Goal: Task Accomplishment & Management: Use online tool/utility

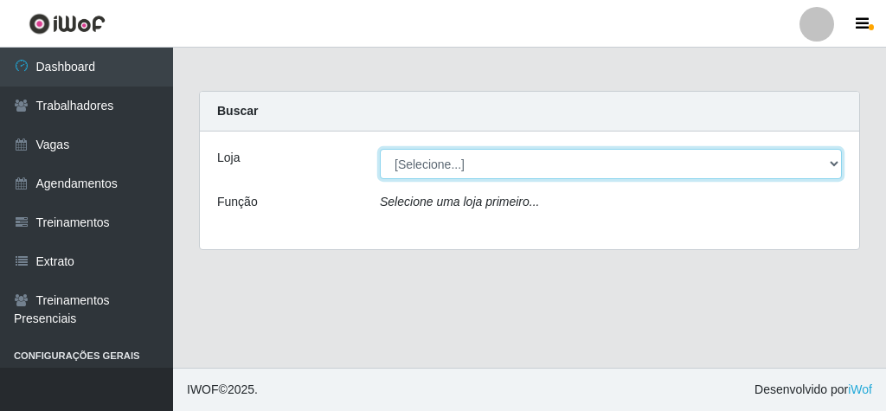
click at [417, 168] on select "[Selecione...] Rede Econômico - Malvinas Rede Econômico - Prata" at bounding box center [611, 164] width 462 height 30
select select "194"
click at [380, 149] on select "[Selecione...] Rede Econômico - Malvinas Rede Econômico - Prata" at bounding box center [611, 164] width 462 height 30
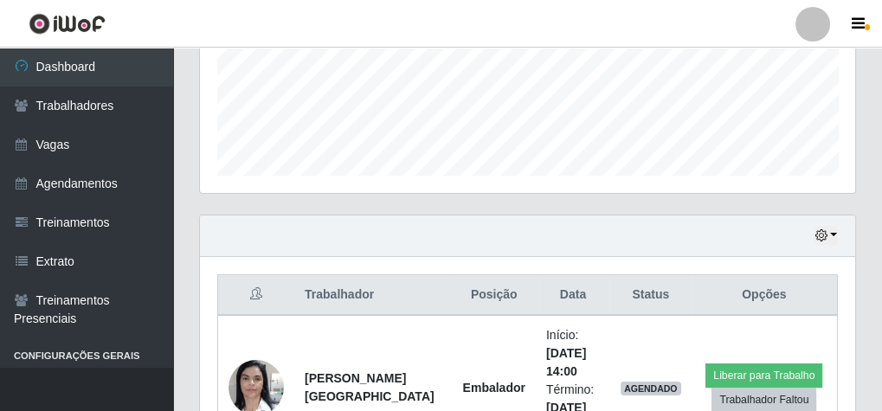
scroll to position [651, 0]
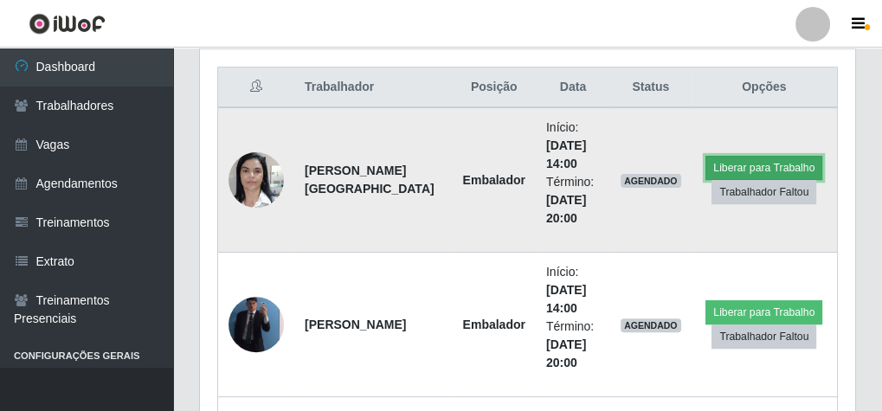
click at [729, 156] on button "Liberar para Trabalho" at bounding box center [764, 168] width 117 height 24
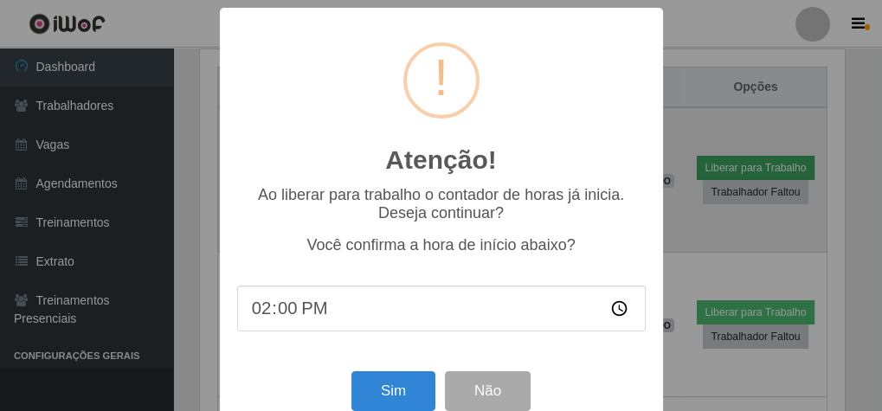
scroll to position [358, 649]
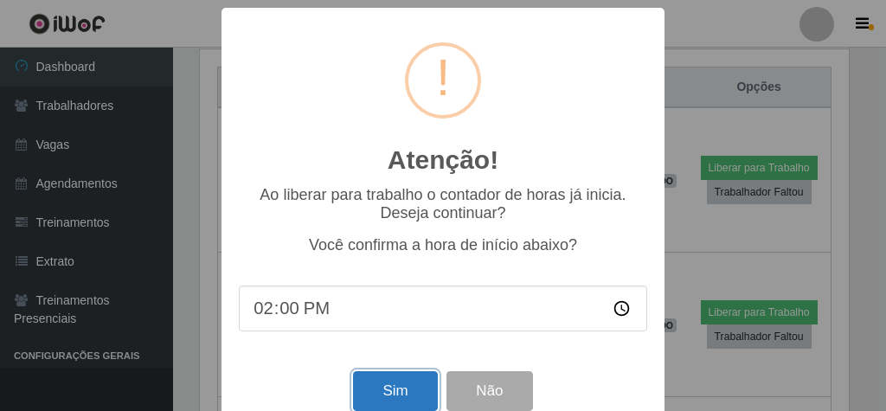
click at [403, 378] on button "Sim" at bounding box center [395, 391] width 84 height 41
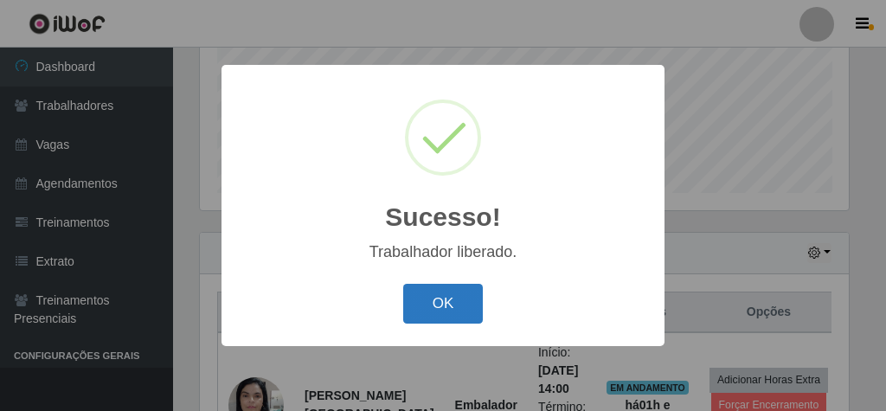
click at [428, 293] on button "OK" at bounding box center [443, 304] width 81 height 41
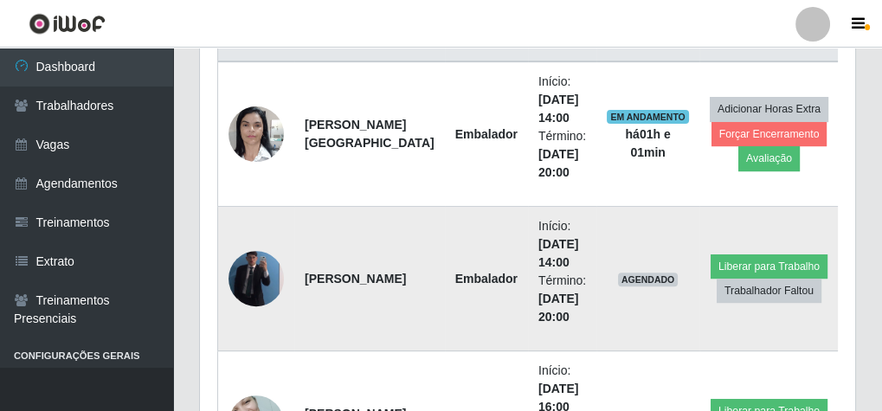
scroll to position [772, 0]
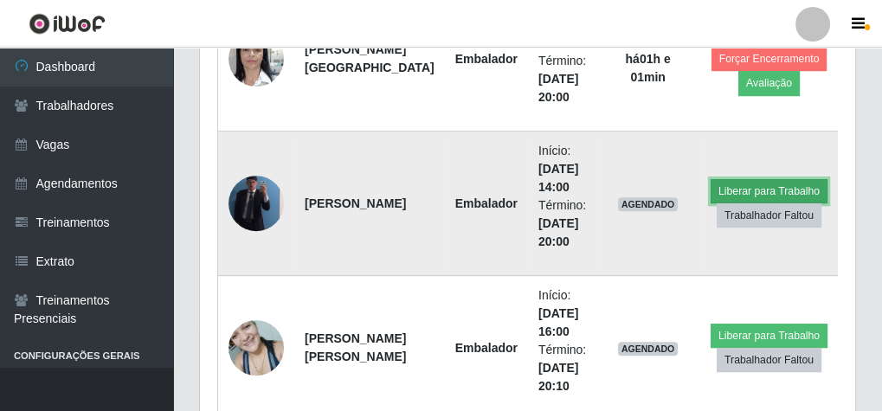
click at [774, 187] on button "Liberar para Trabalho" at bounding box center [769, 191] width 117 height 24
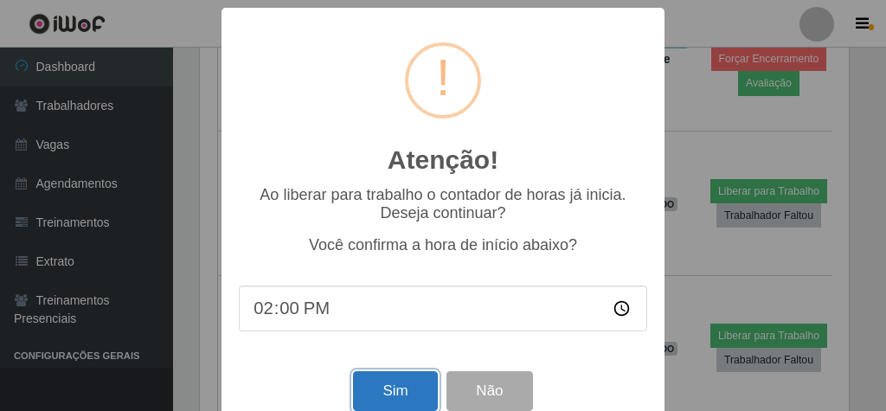
click at [393, 388] on button "Sim" at bounding box center [395, 391] width 84 height 41
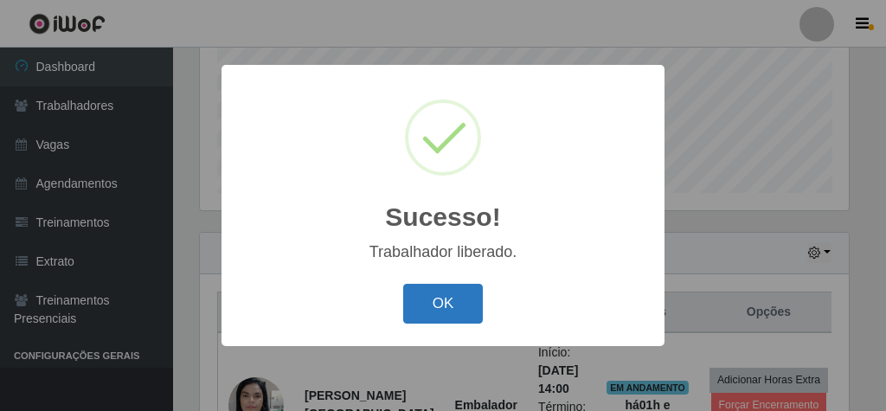
click at [448, 317] on button "OK" at bounding box center [443, 304] width 81 height 41
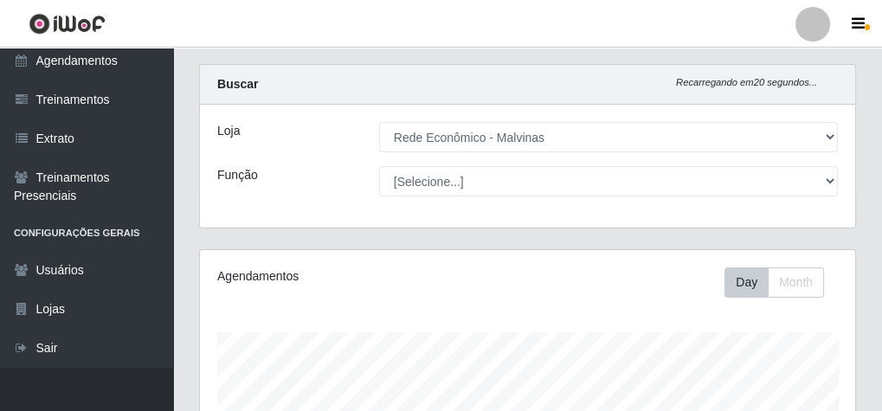
scroll to position [0, 0]
